Goal: Transaction & Acquisition: Purchase product/service

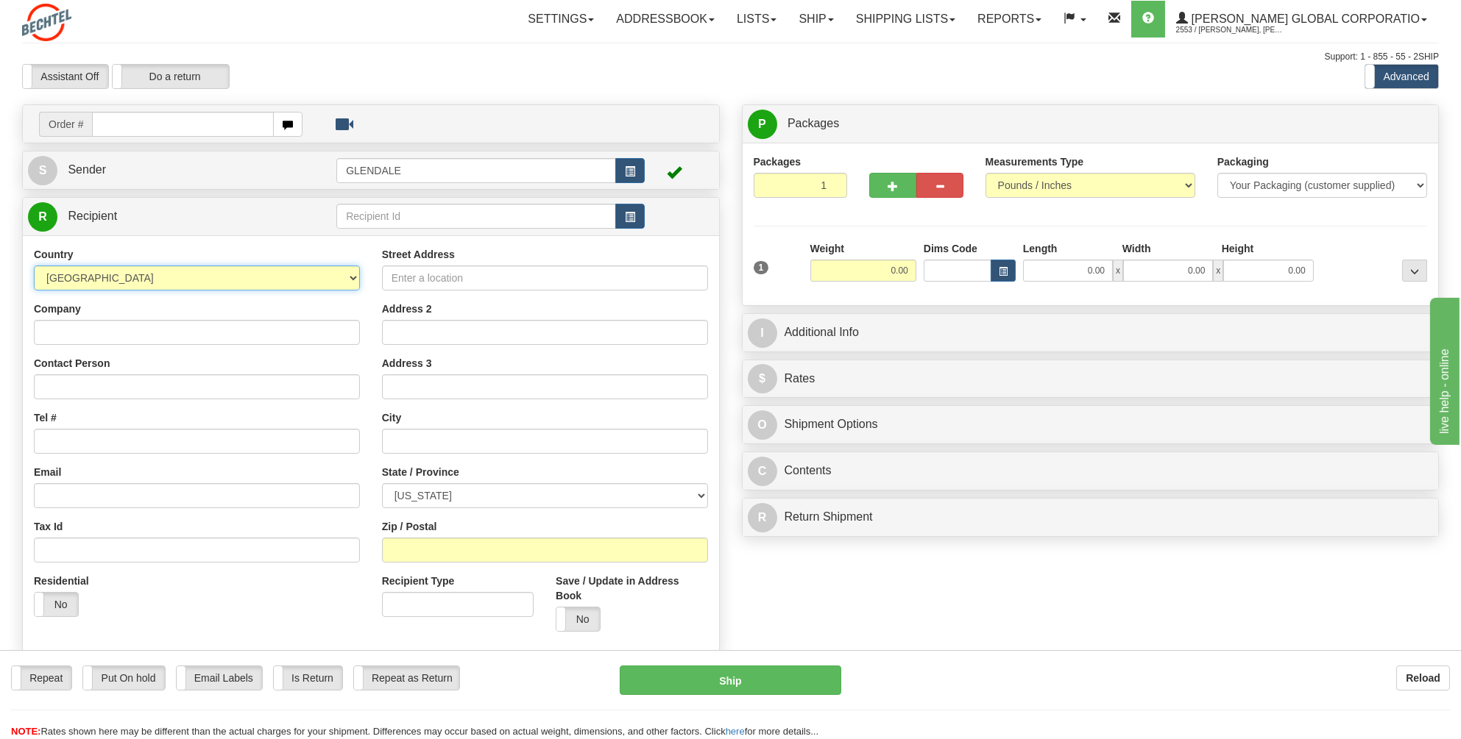
click at [350, 277] on select "[GEOGRAPHIC_DATA] [GEOGRAPHIC_DATA] [GEOGRAPHIC_DATA] [GEOGRAPHIC_DATA] [US_STA…" at bounding box center [197, 278] width 326 height 25
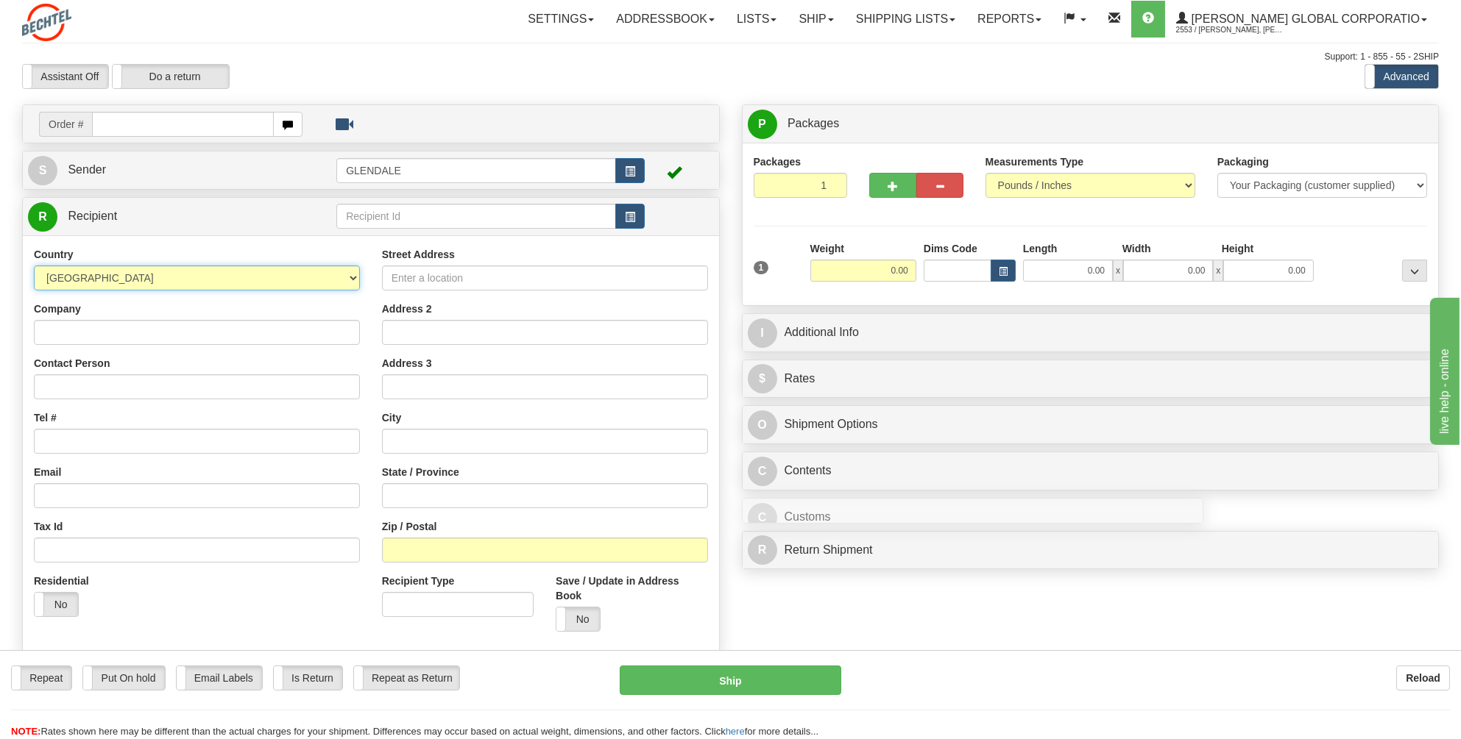
drag, startPoint x: 132, startPoint y: 274, endPoint x: 125, endPoint y: 273, distance: 7.5
click at [125, 273] on select "[GEOGRAPHIC_DATA] [GEOGRAPHIC_DATA] [GEOGRAPHIC_DATA] [GEOGRAPHIC_DATA] [US_STA…" at bounding box center [197, 278] width 326 height 25
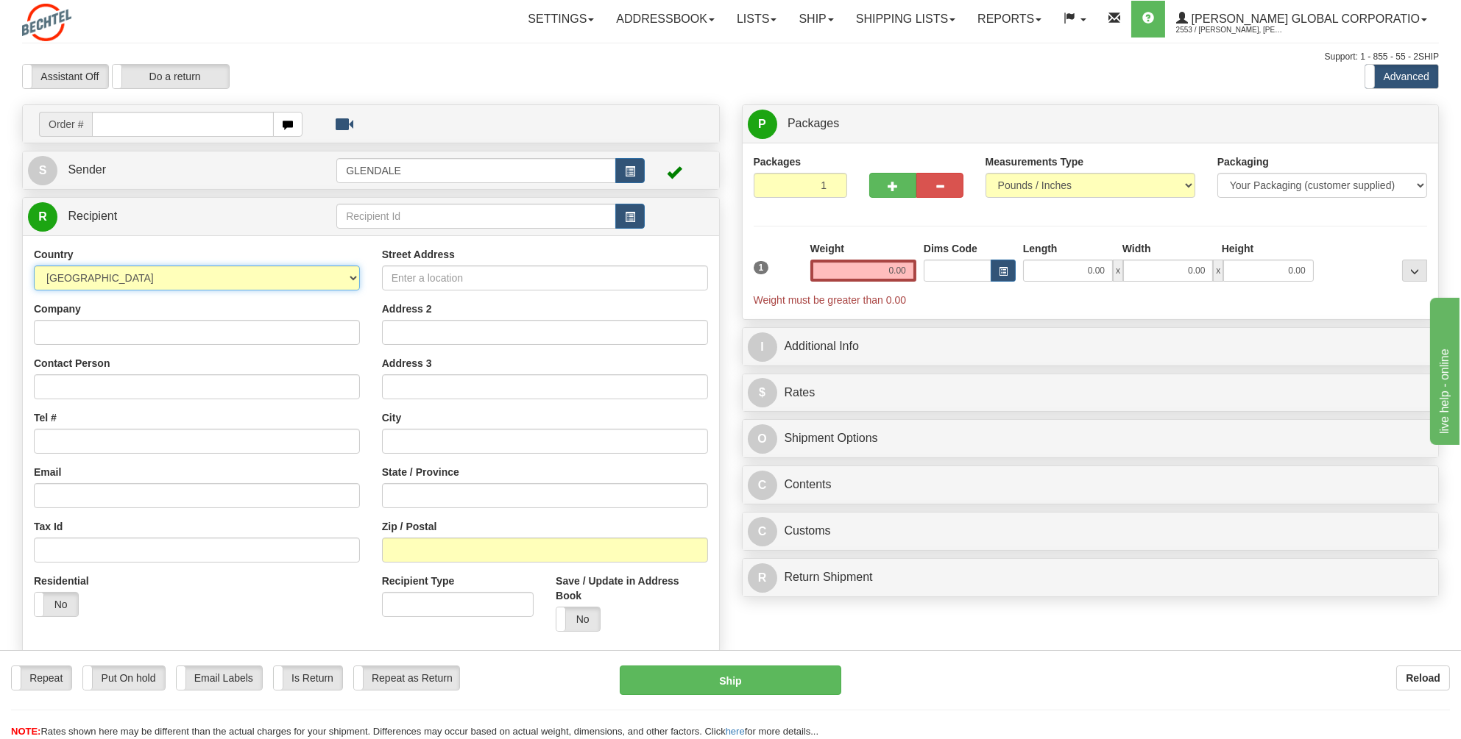
drag, startPoint x: 104, startPoint y: 288, endPoint x: 118, endPoint y: 283, distance: 14.7
click at [104, 288] on select "[GEOGRAPHIC_DATA] [GEOGRAPHIC_DATA] [GEOGRAPHIC_DATA] [GEOGRAPHIC_DATA] [US_STA…" at bounding box center [197, 278] width 326 height 25
click at [355, 277] on select "[GEOGRAPHIC_DATA] [GEOGRAPHIC_DATA] [GEOGRAPHIC_DATA] [GEOGRAPHIC_DATA] [US_STA…" at bounding box center [197, 278] width 326 height 25
click at [350, 273] on select "[GEOGRAPHIC_DATA] [GEOGRAPHIC_DATA] [GEOGRAPHIC_DATA] [GEOGRAPHIC_DATA] [US_STA…" at bounding box center [197, 278] width 326 height 25
select select "SA"
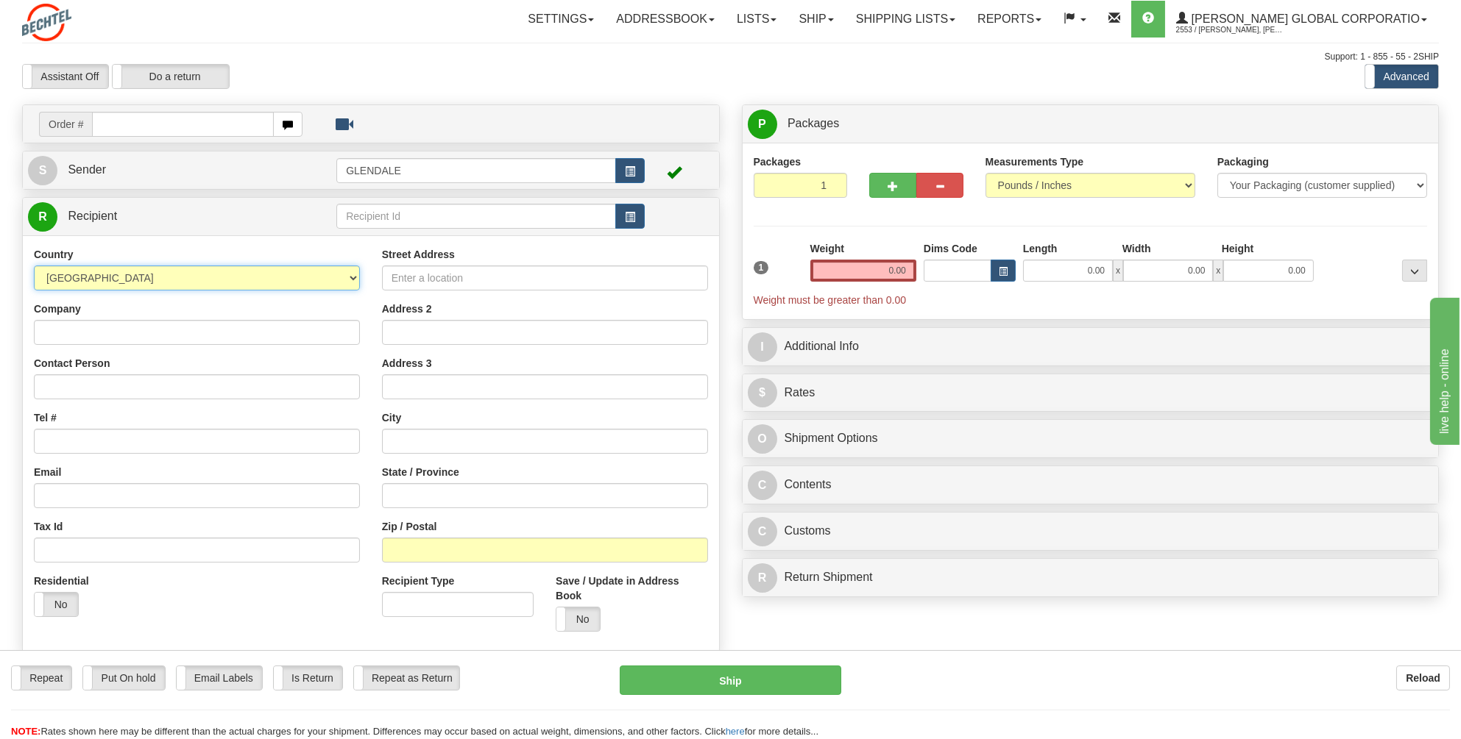
click at [34, 266] on select "[GEOGRAPHIC_DATA] [GEOGRAPHIC_DATA] [GEOGRAPHIC_DATA] [GEOGRAPHIC_DATA] [US_STA…" at bounding box center [197, 278] width 326 height 25
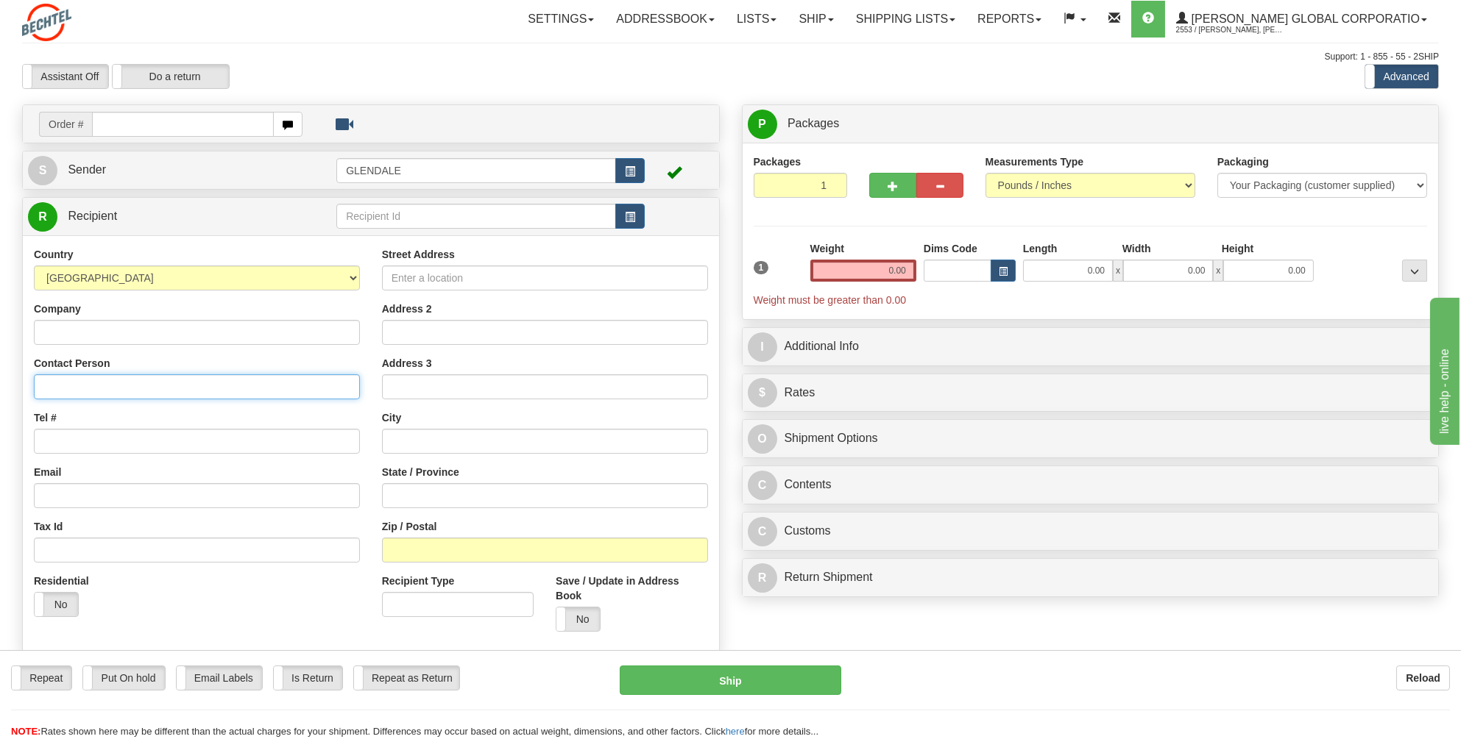
click at [67, 380] on input "Contact Person" at bounding box center [197, 387] width 326 height 25
type input "[PERSON_NAME]"
type input "[PHONE_NUMBER]"
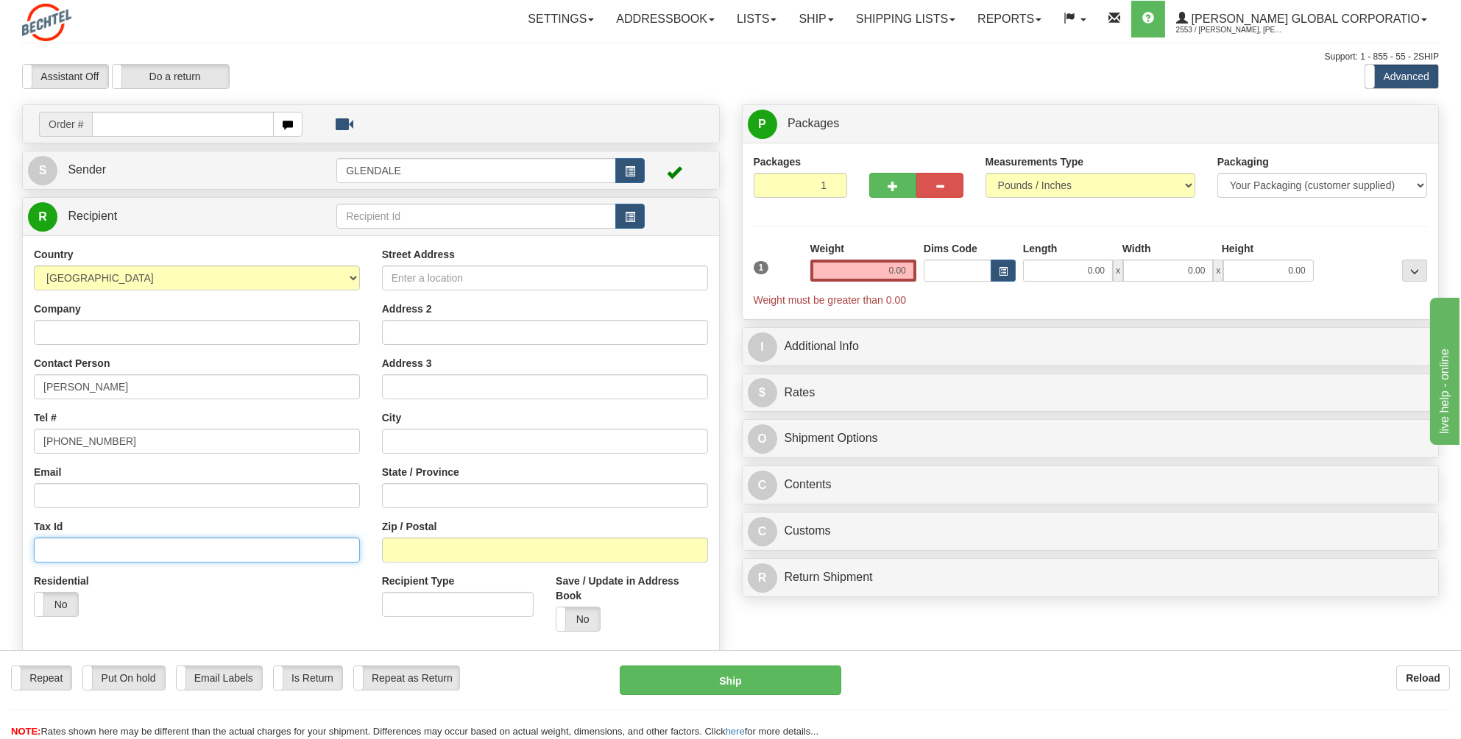
type input "Community NC1, Building 4758"
type input "(Pioneer Camp/[GEOGRAPHIC_DATA])"
type input "Gayal"
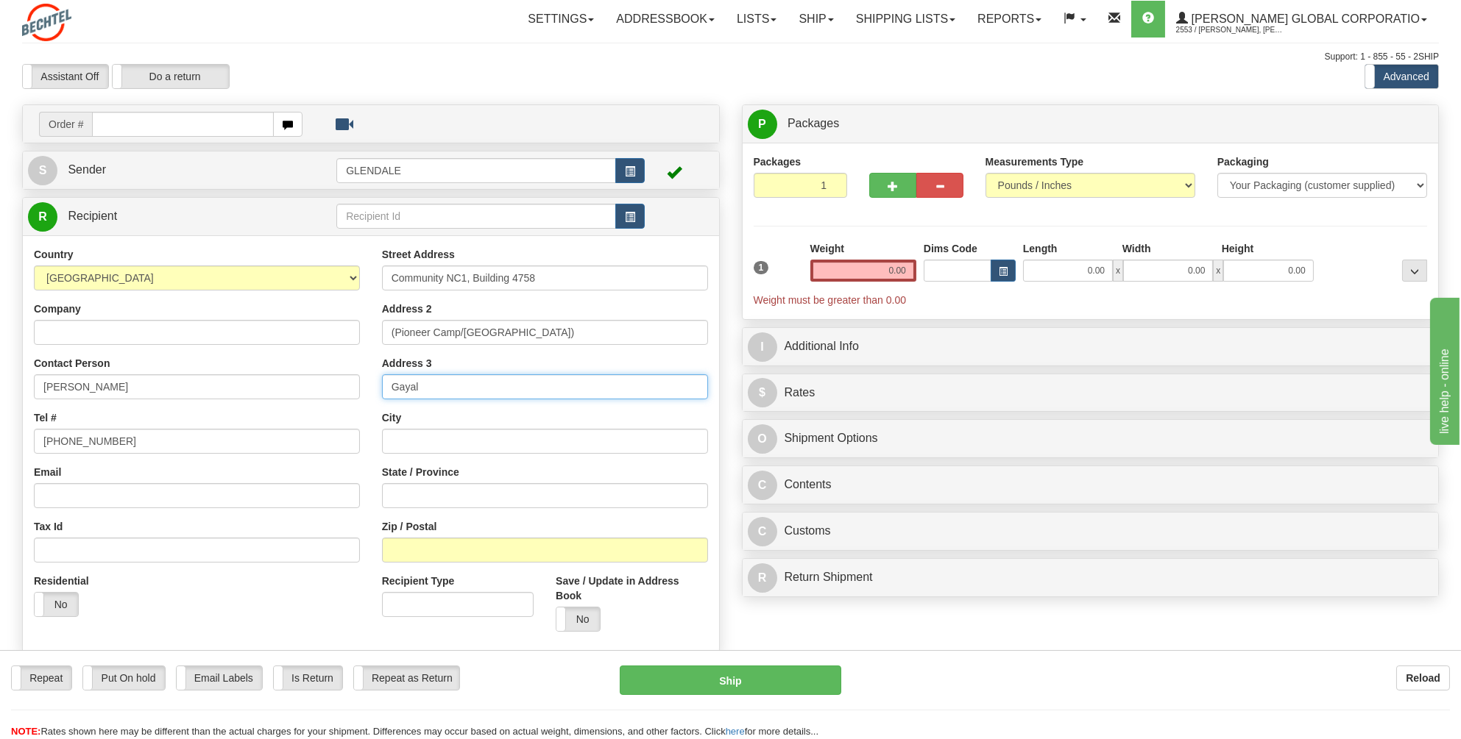
type input "Tubuk"
type input "49643"
drag, startPoint x: 909, startPoint y: 266, endPoint x: 858, endPoint y: 272, distance: 51.8
click at [858, 272] on input "0.00" at bounding box center [863, 271] width 106 height 22
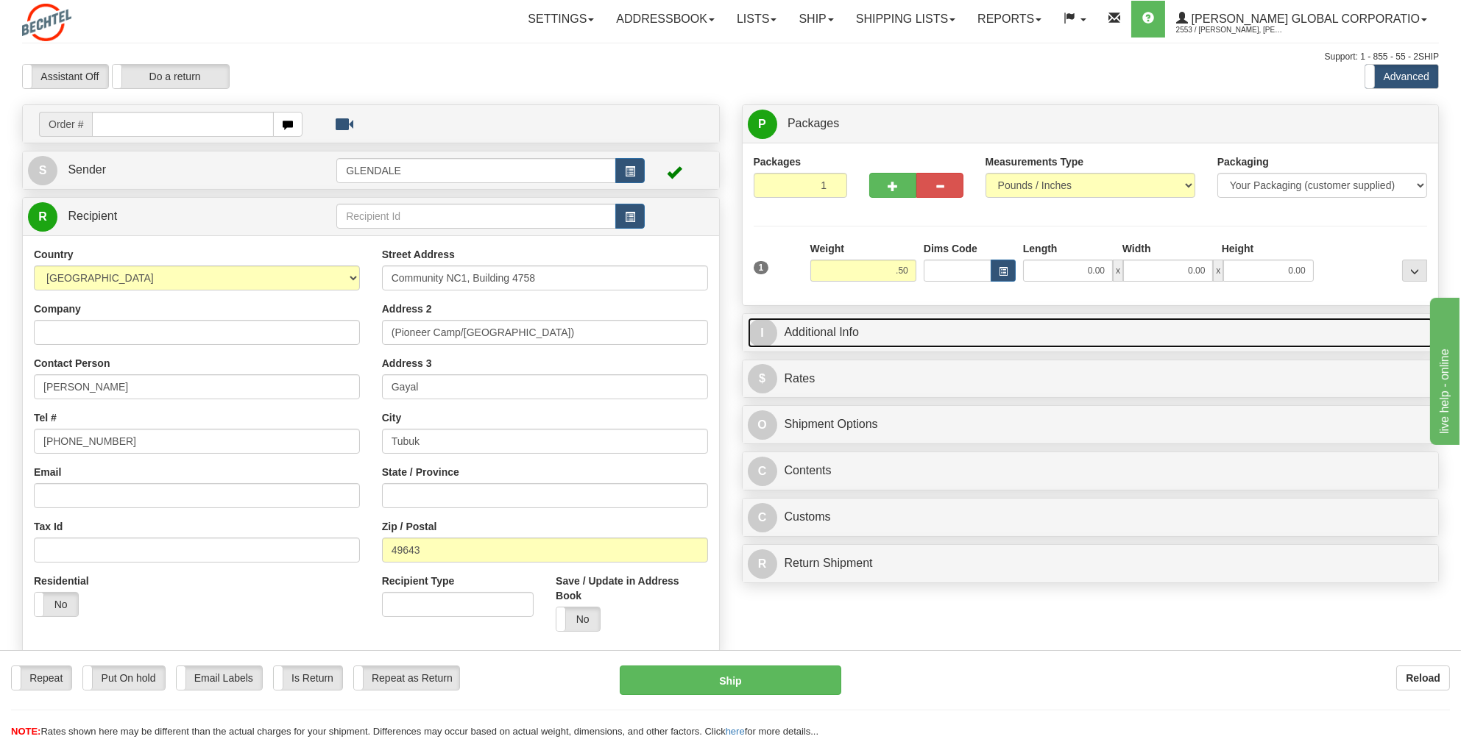
type input "0.50"
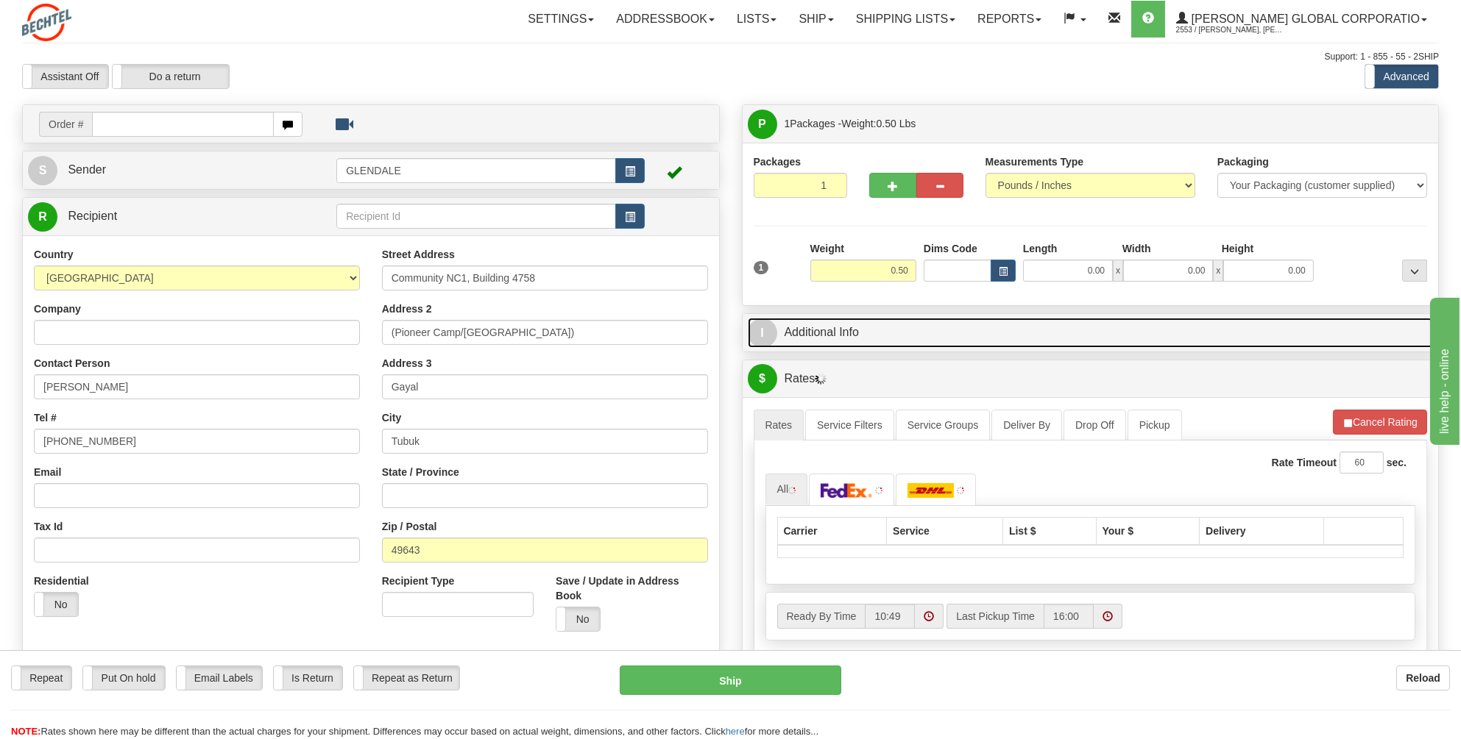
click at [821, 327] on link "I Additional Info" at bounding box center [1091, 333] width 686 height 30
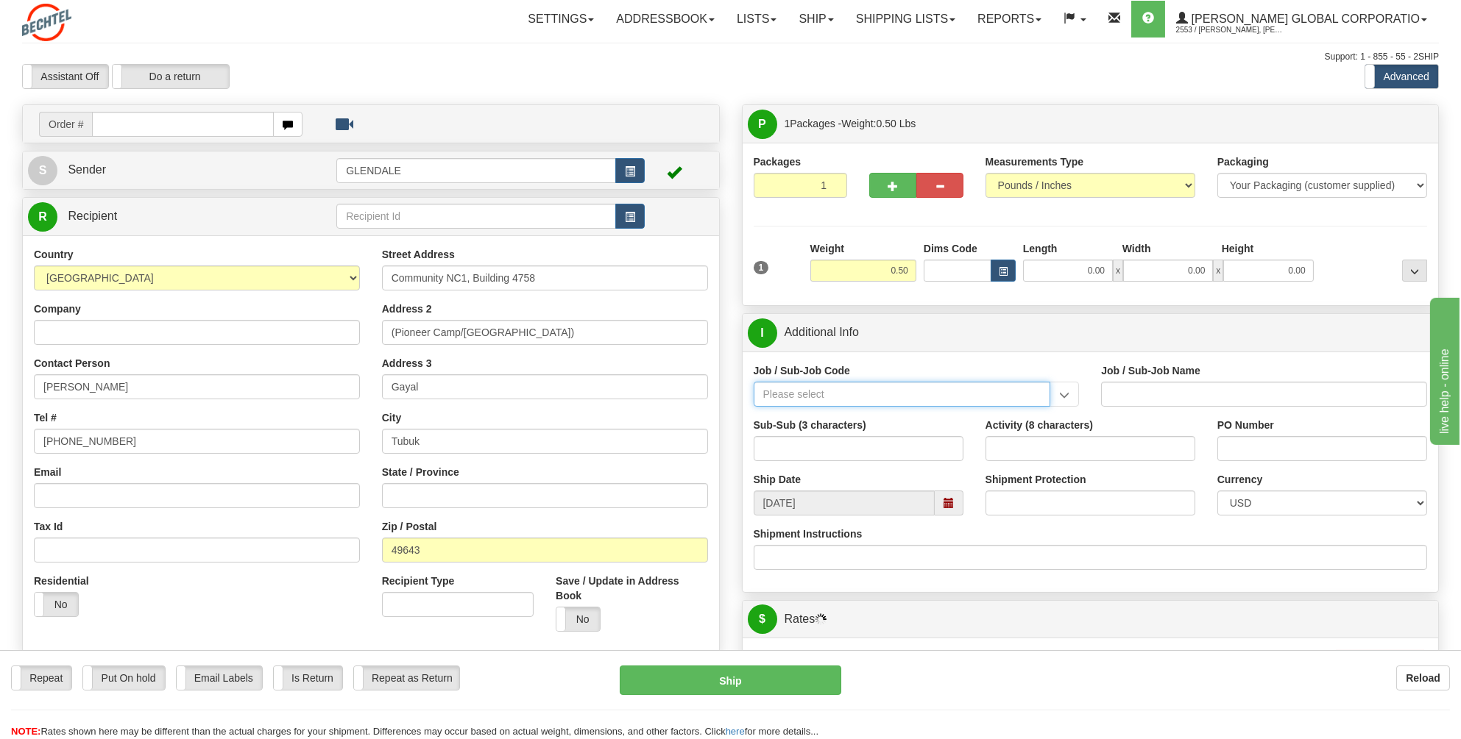
drag, startPoint x: 776, startPoint y: 381, endPoint x: 773, endPoint y: 389, distance: 8.2
click at [773, 389] on input "Job / Sub-Job Code" at bounding box center [901, 394] width 297 height 25
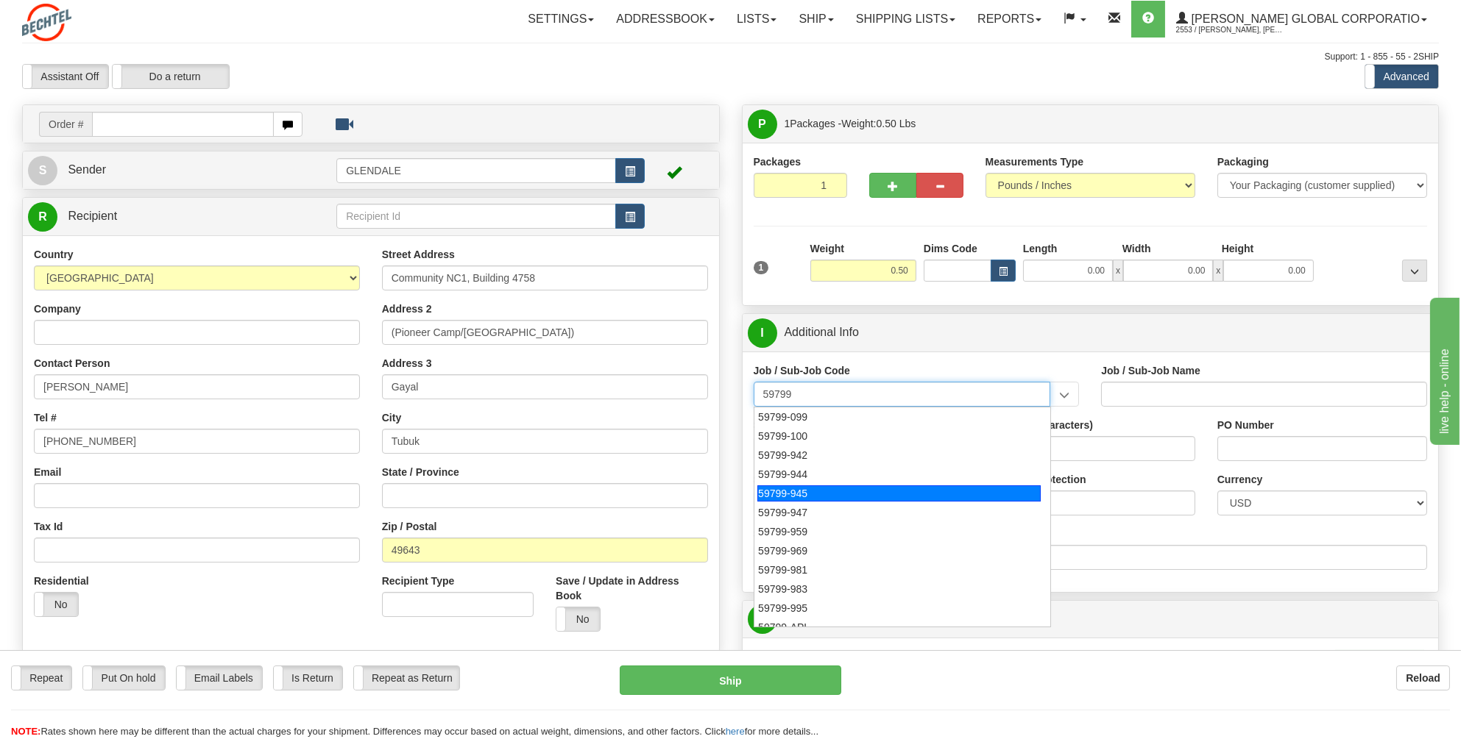
click at [778, 492] on div "59799-945" at bounding box center [898, 494] width 283 height 16
type input "59799-945"
type input "GLOBAL CARD SERVICES - EXPENSE REPORTS INCLUDES ND"
type input "59799-945"
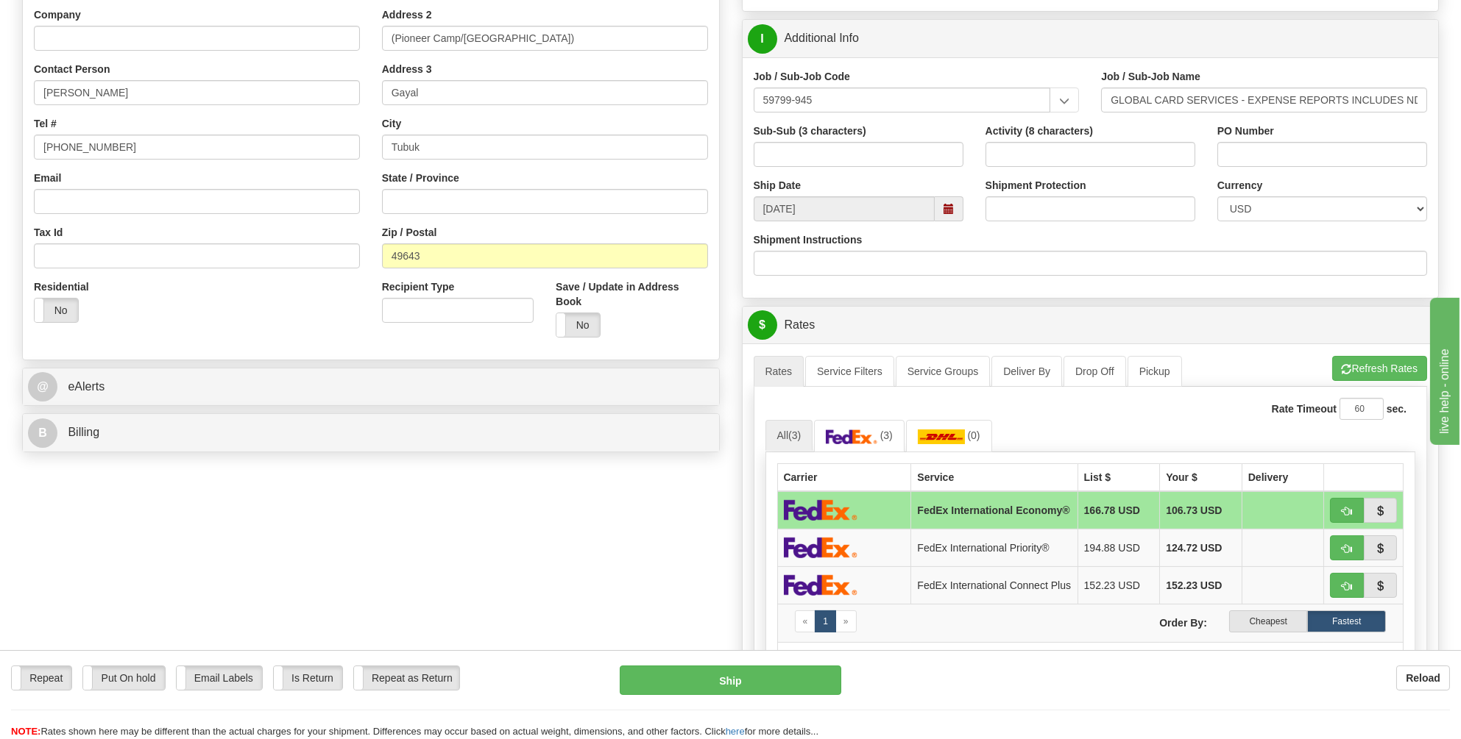
scroll to position [515, 0]
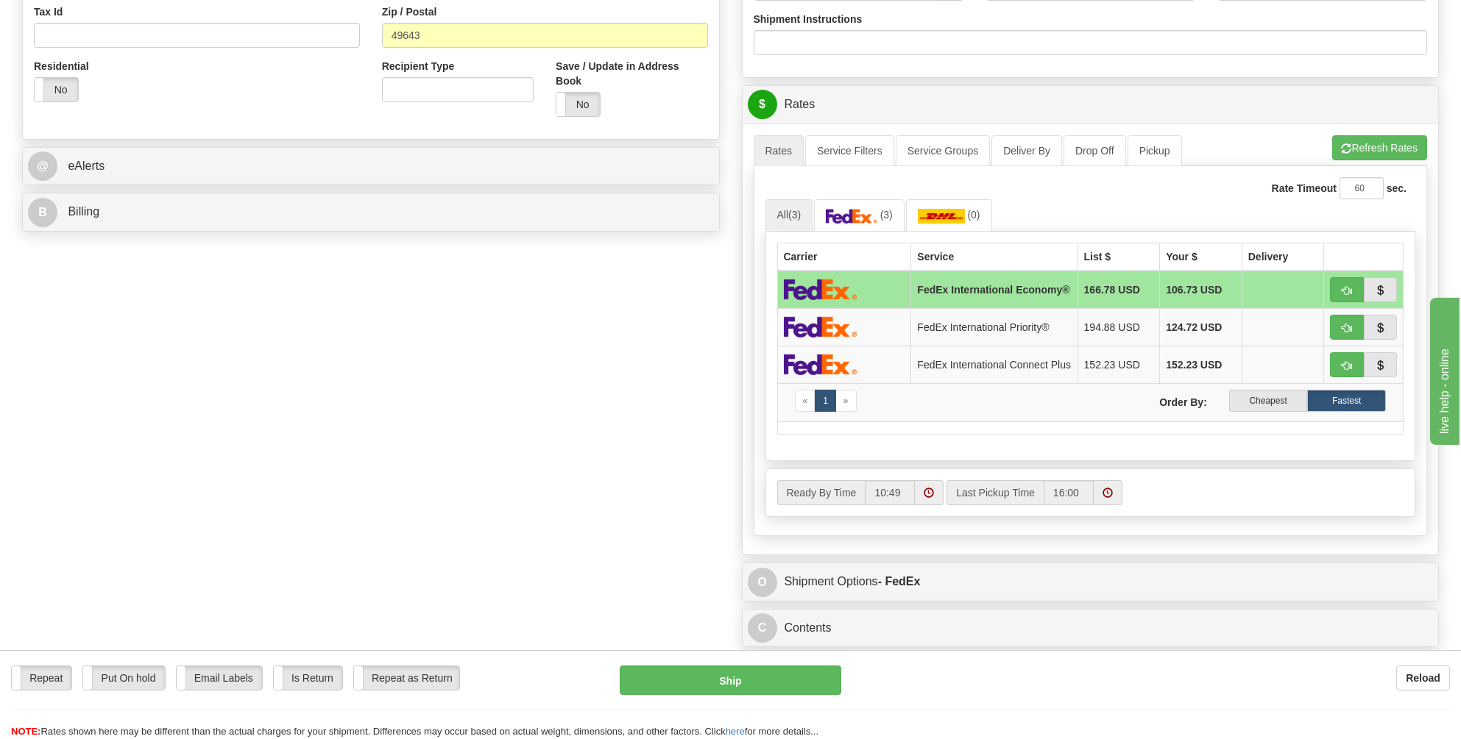
click at [829, 285] on img at bounding box center [821, 289] width 74 height 21
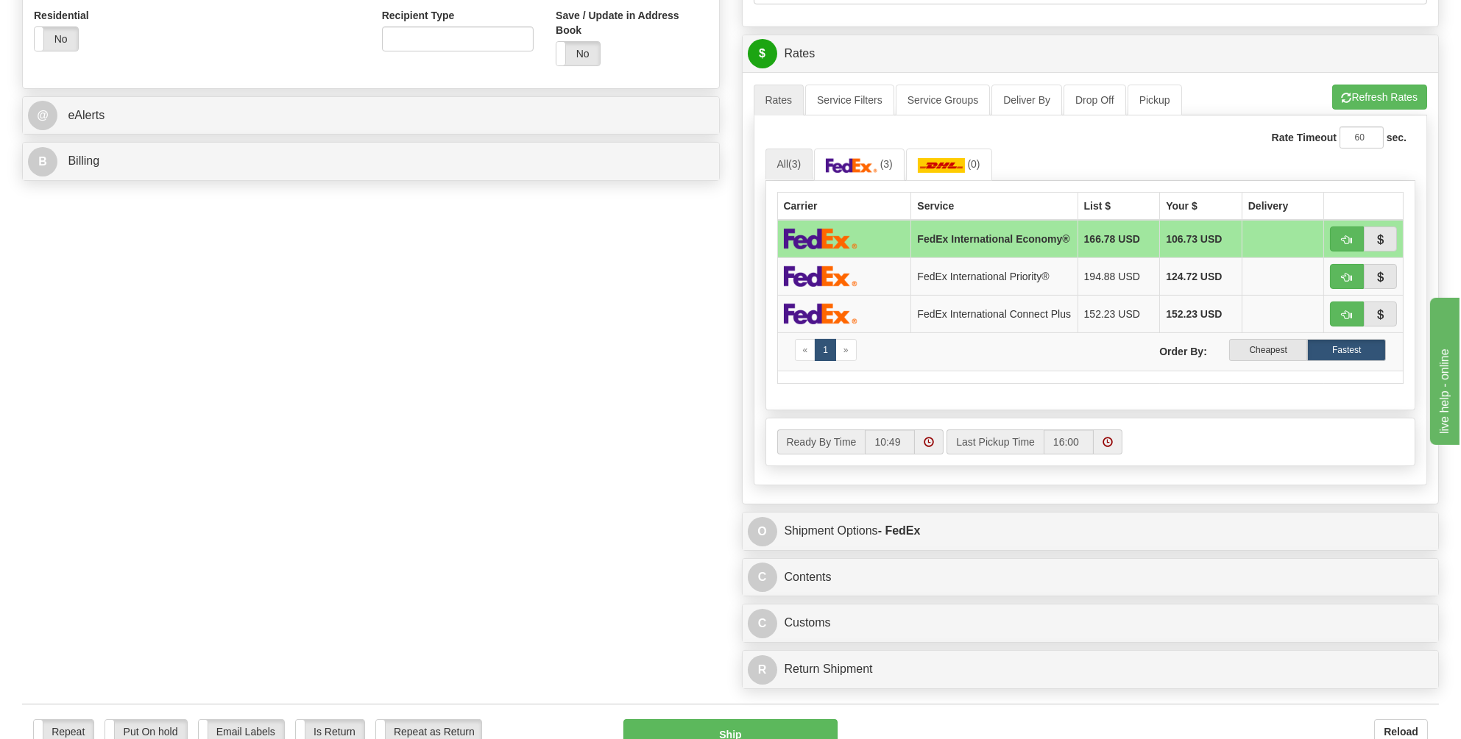
scroll to position [662, 0]
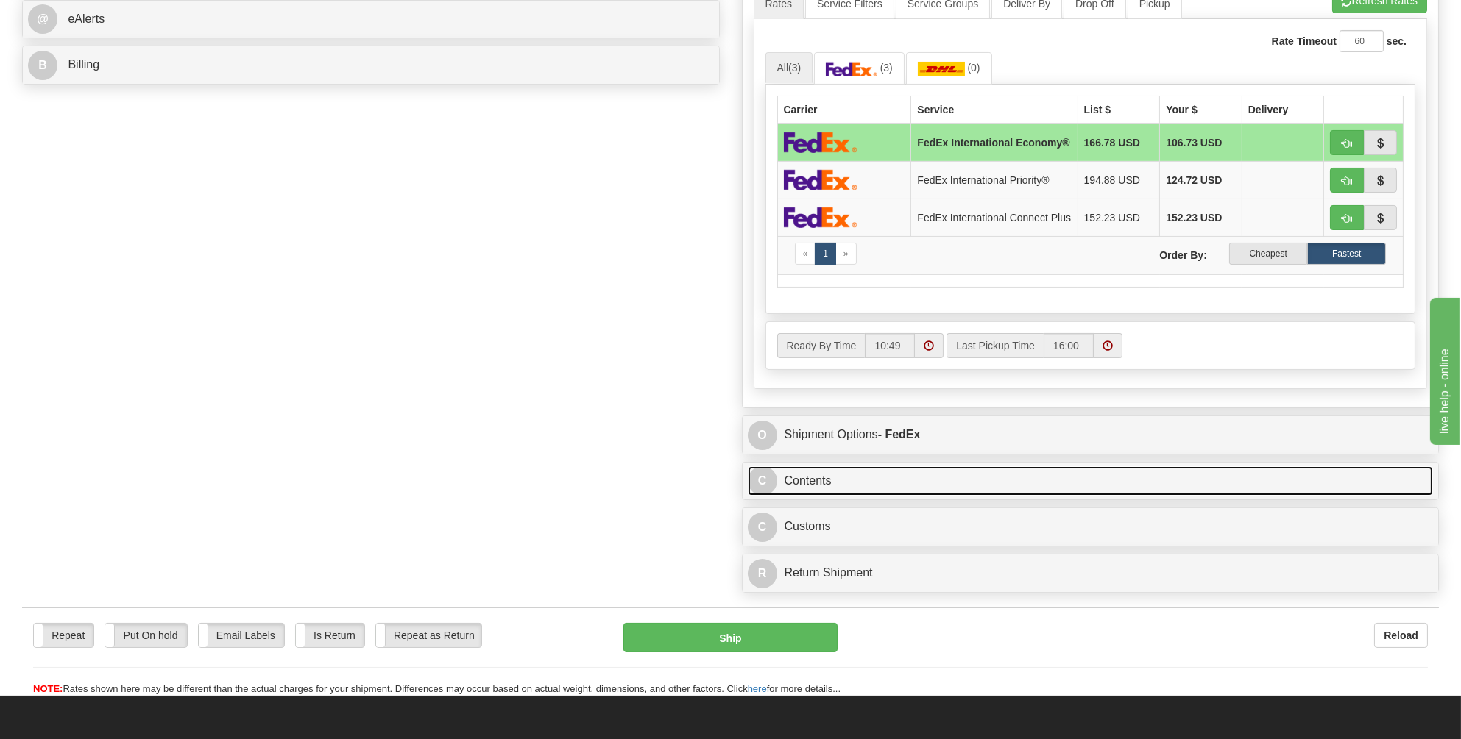
click at [826, 474] on link "C Contents" at bounding box center [1091, 482] width 686 height 30
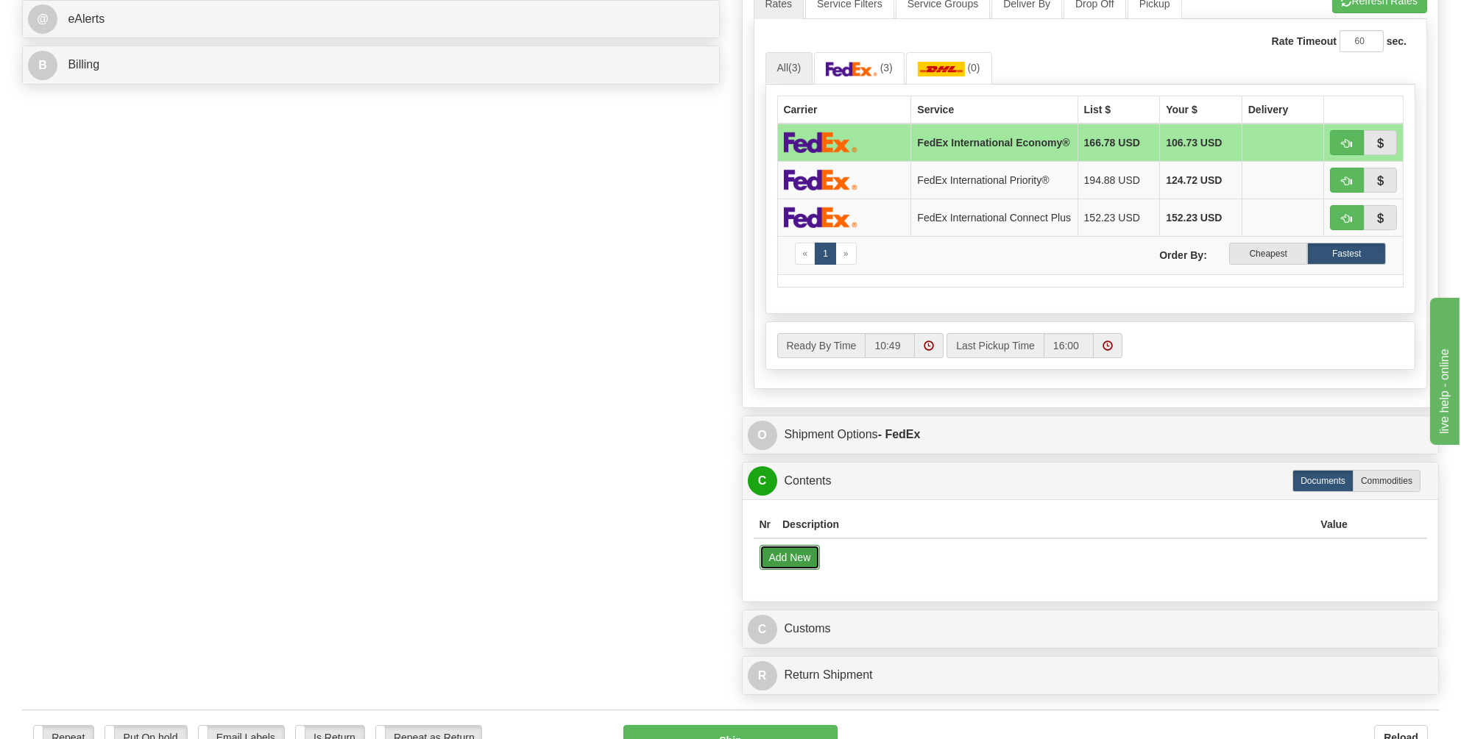
click at [780, 551] on button "Add New" at bounding box center [789, 557] width 61 height 25
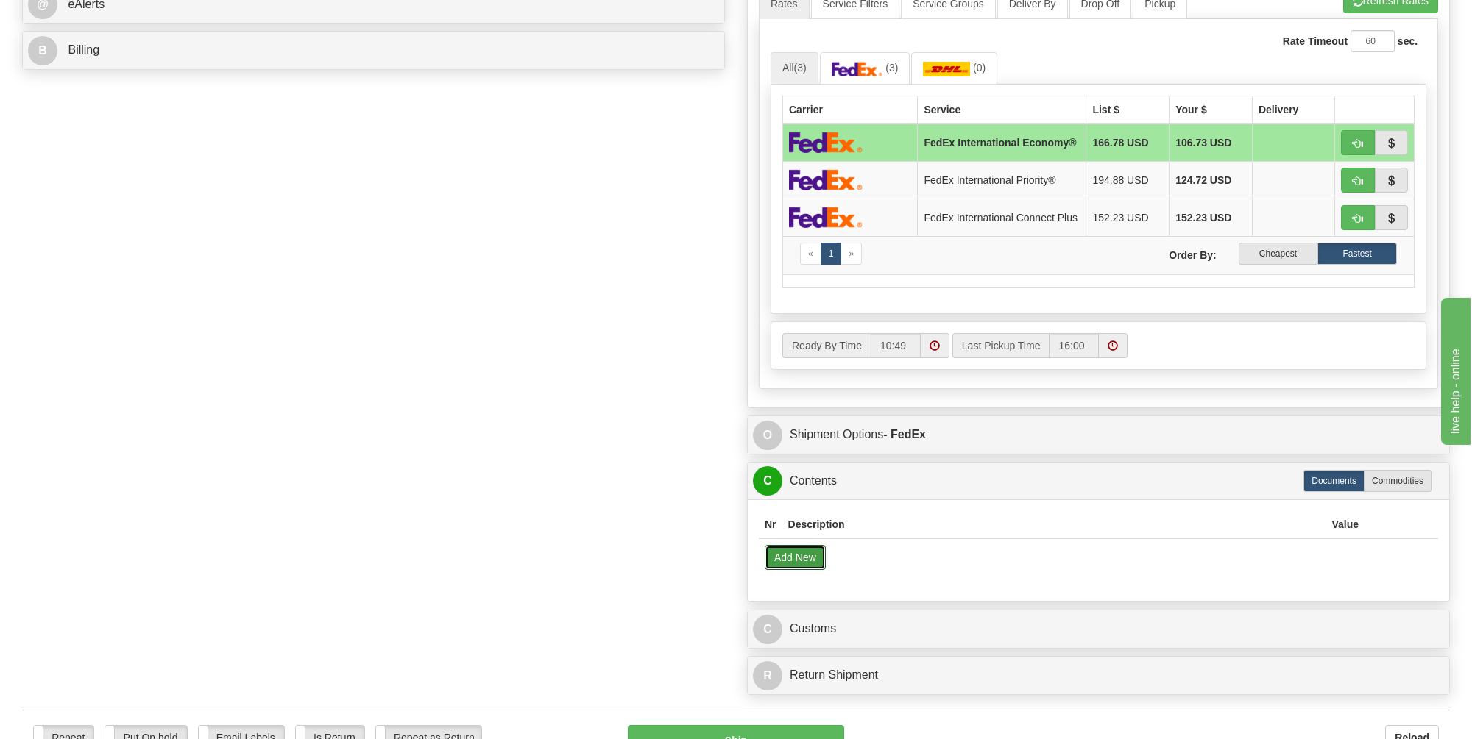
select select "US"
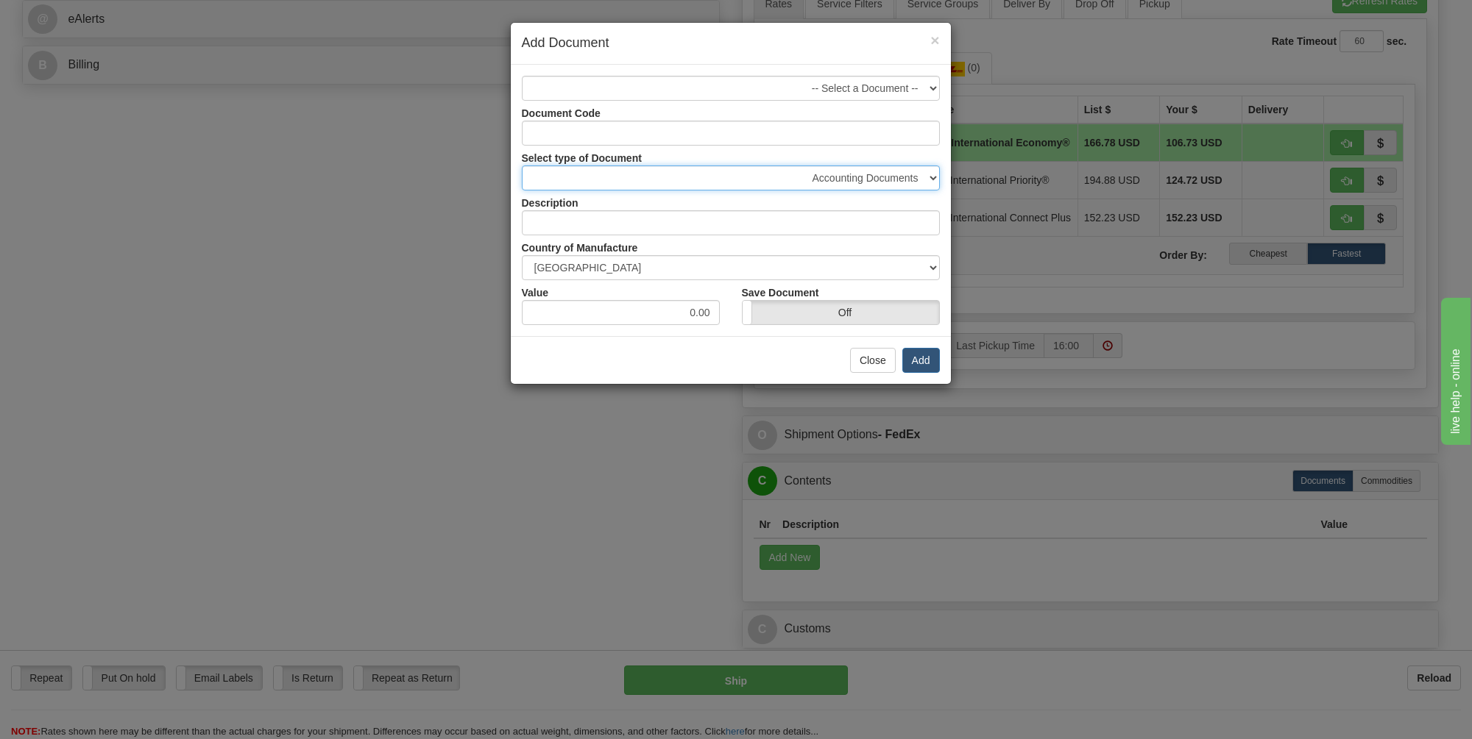
click at [934, 177] on select "Accounting Documents Analysis Reports Applications (Completed) Bank Statements …" at bounding box center [731, 178] width 418 height 25
select select "30"
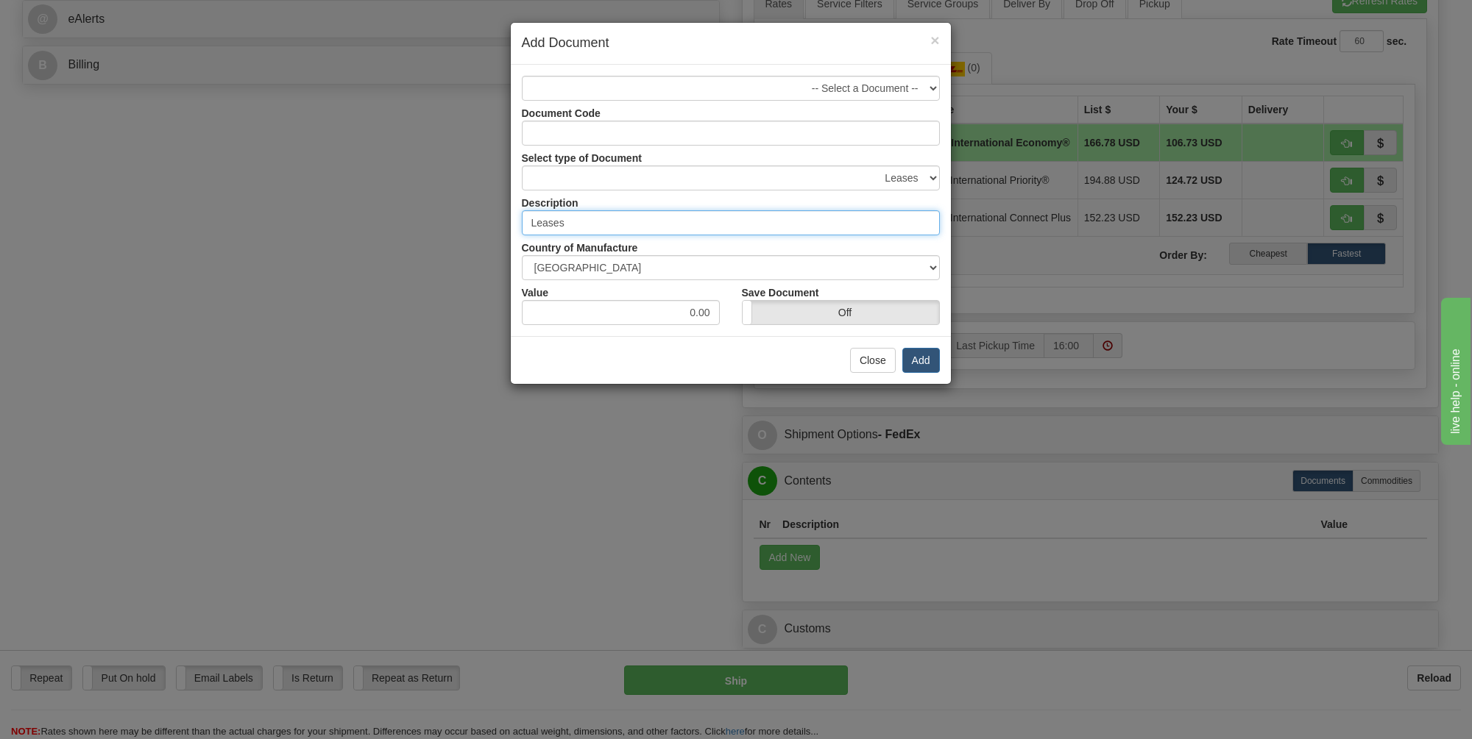
click at [934, 221] on input "Leases" at bounding box center [731, 222] width 418 height 25
type input "Letters and Cards"
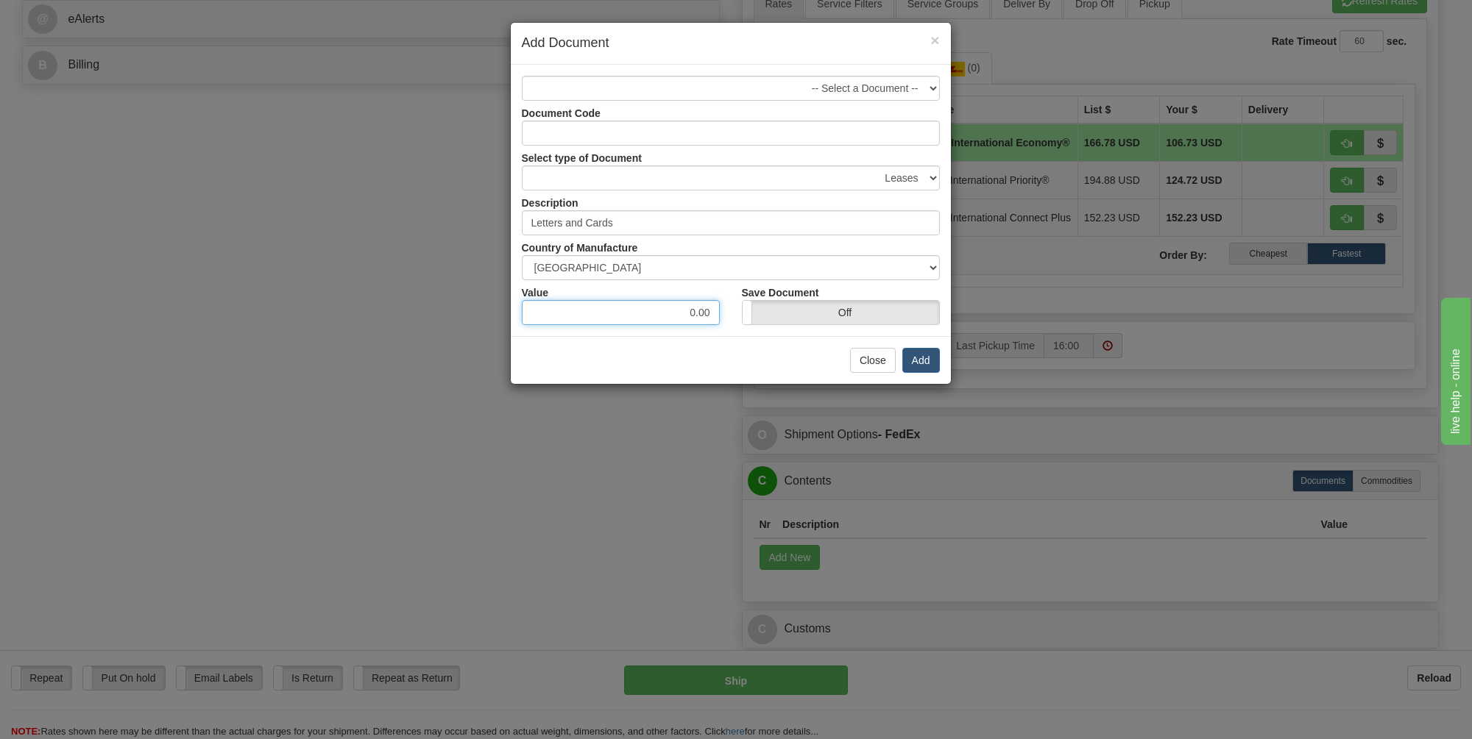
drag, startPoint x: 714, startPoint y: 311, endPoint x: 687, endPoint y: 312, distance: 26.5
click at [687, 312] on input "0.00" at bounding box center [621, 312] width 198 height 25
type input "1.00"
click at [920, 357] on button "Add" at bounding box center [921, 360] width 38 height 25
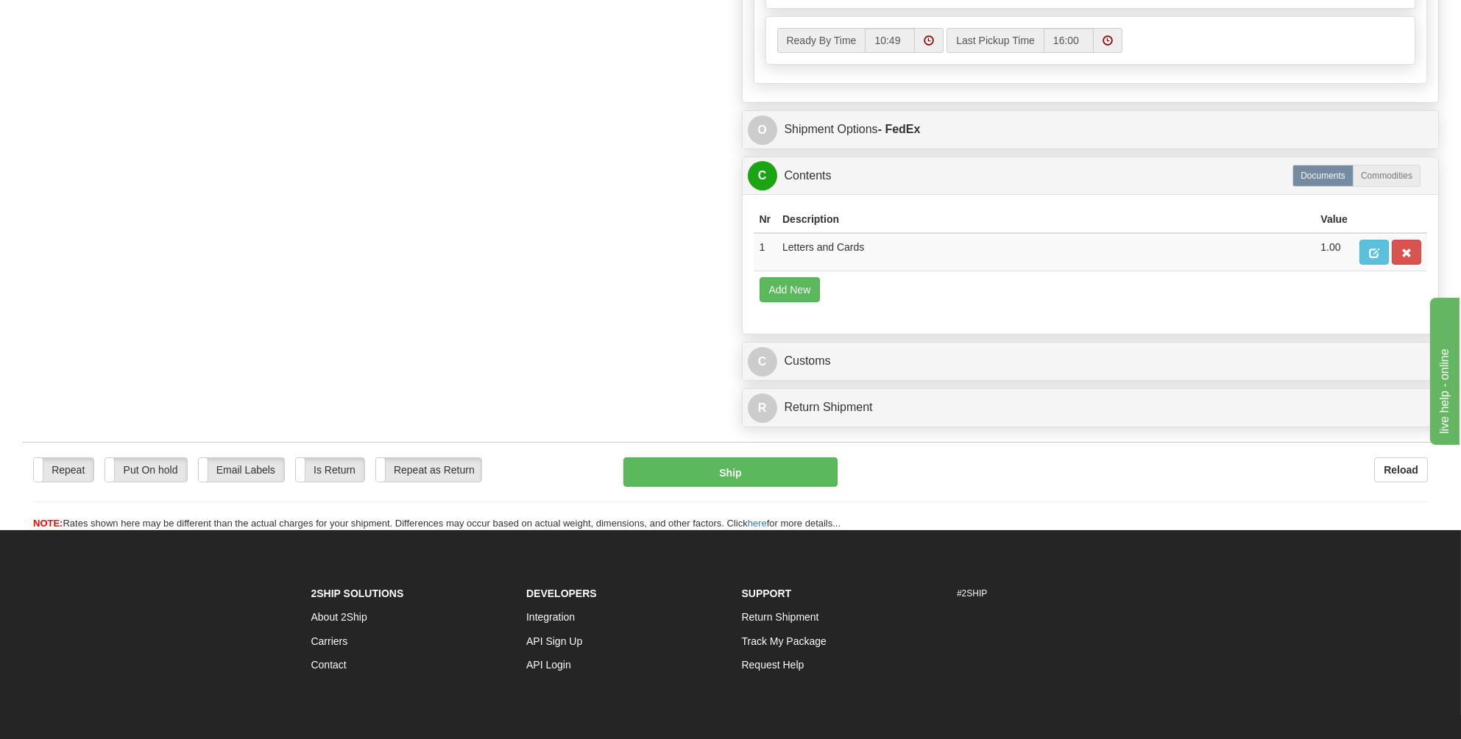
scroll to position [1054, 0]
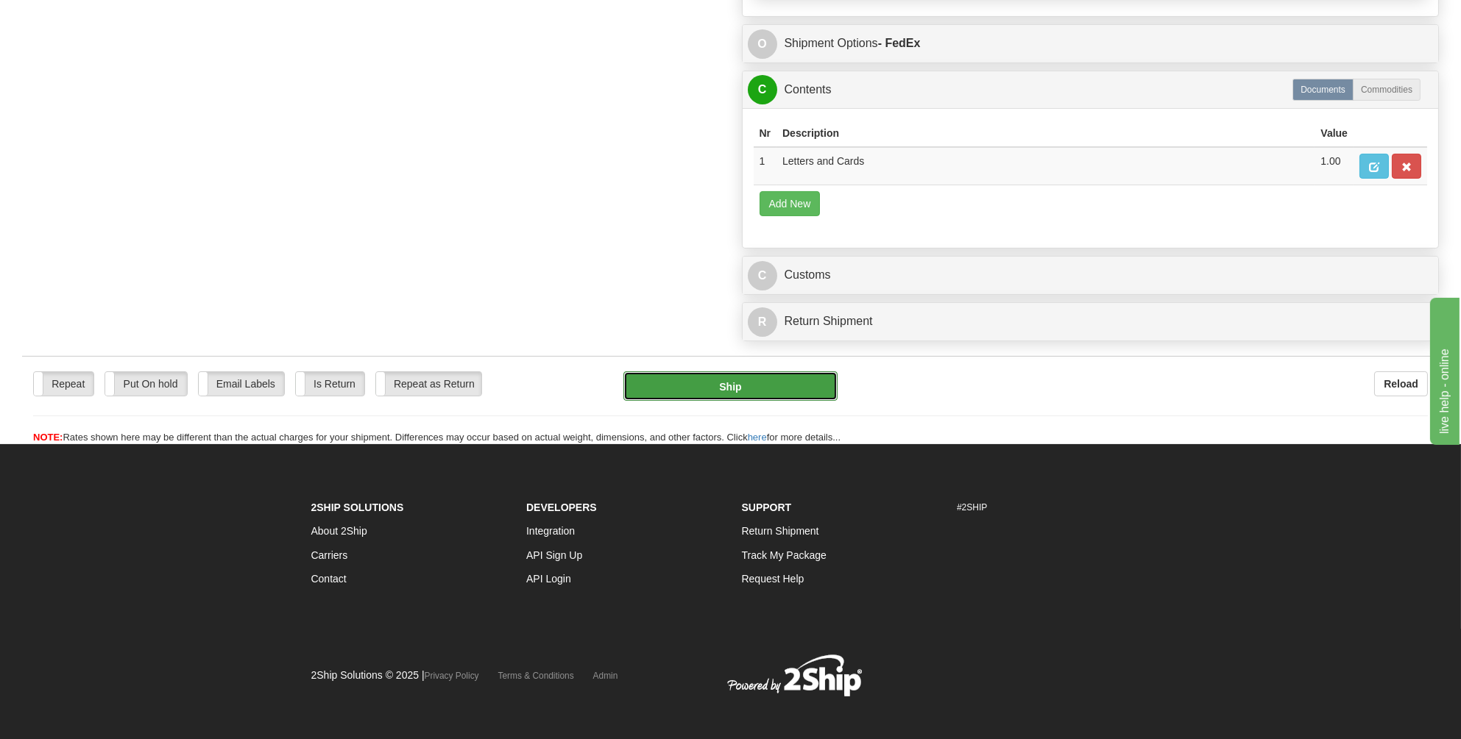
click at [722, 376] on button "Ship" at bounding box center [730, 386] width 214 height 29
type input "03"
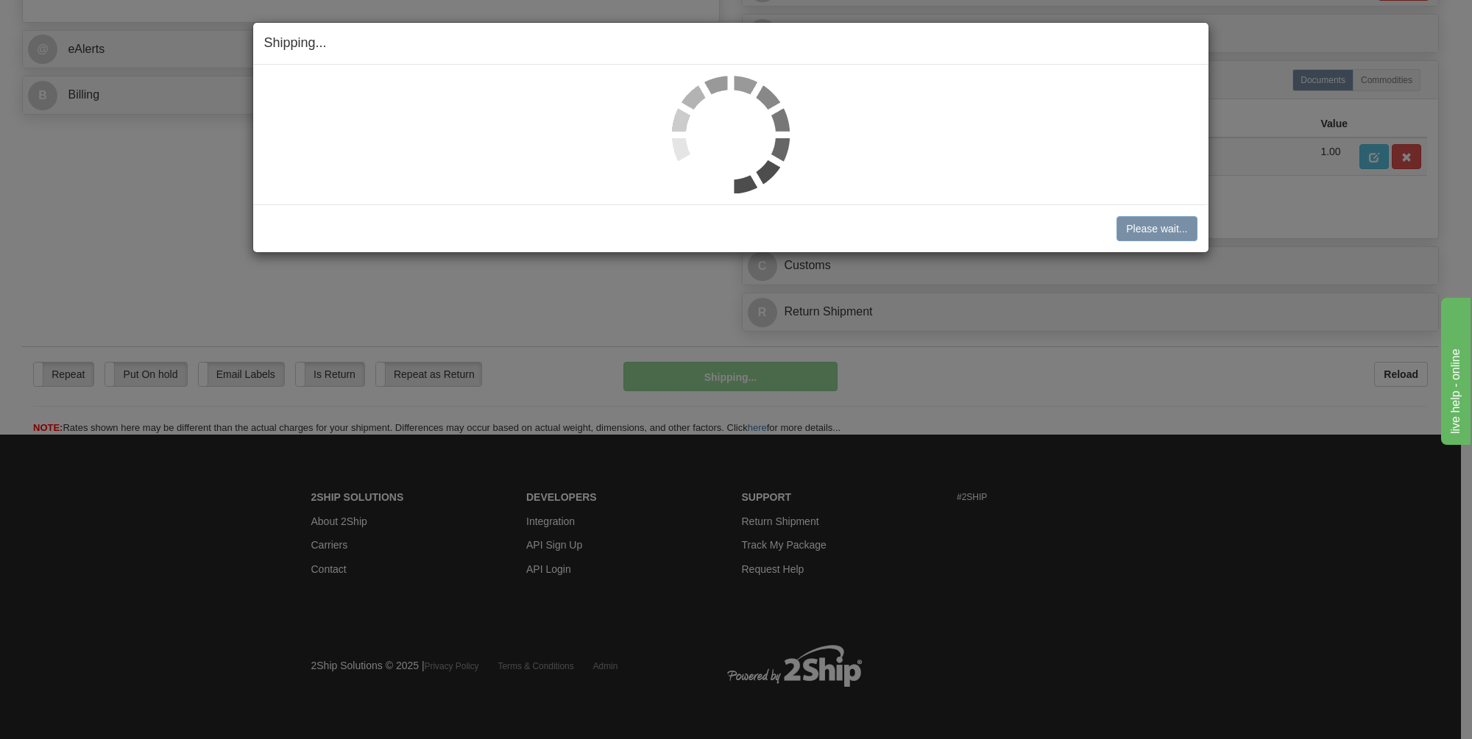
scroll to position [628, 0]
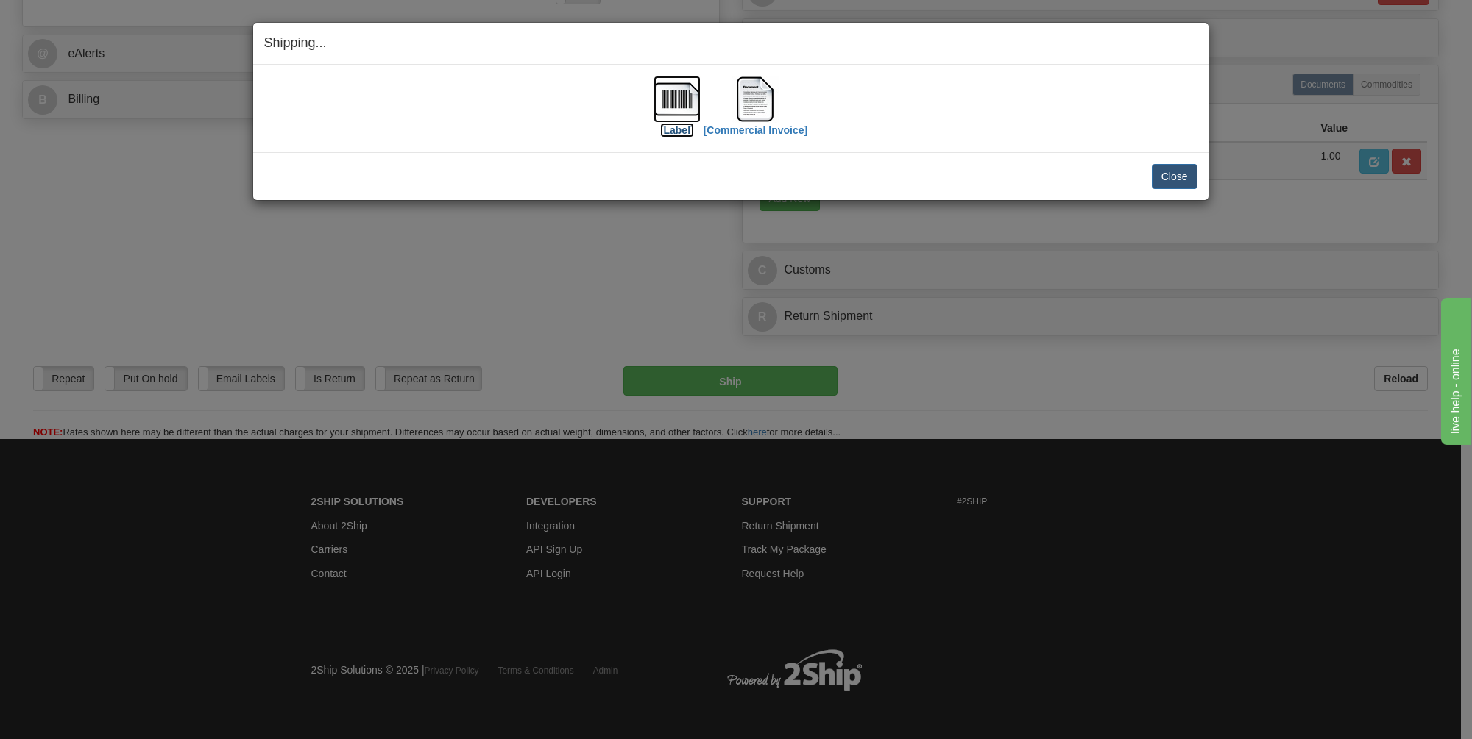
click at [670, 99] on img at bounding box center [676, 99] width 47 height 47
click at [751, 103] on img at bounding box center [754, 99] width 47 height 47
